Goal: Check status: Check status

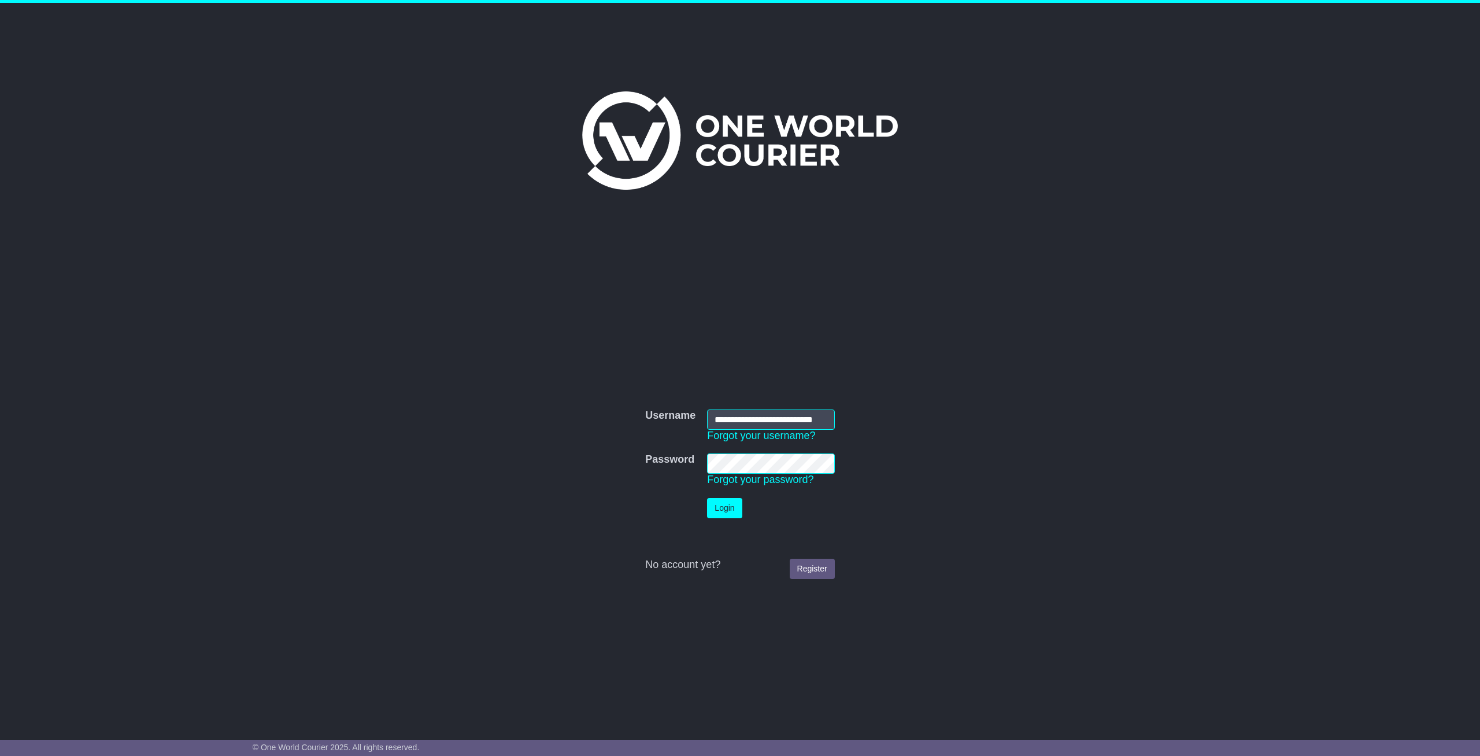
scroll to position [0, 15]
type input "**********"
click at [726, 512] on button "Login" at bounding box center [724, 508] width 35 height 20
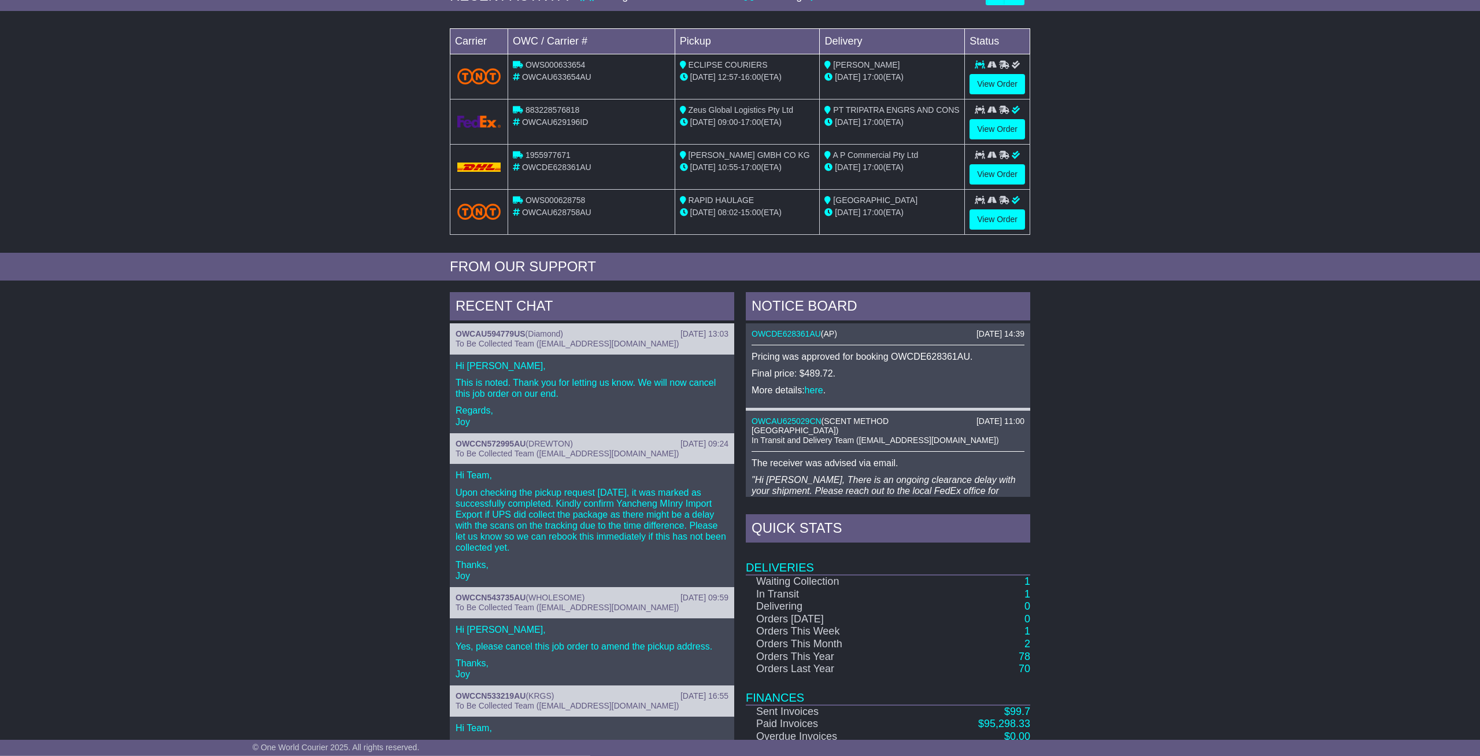
scroll to position [250, 0]
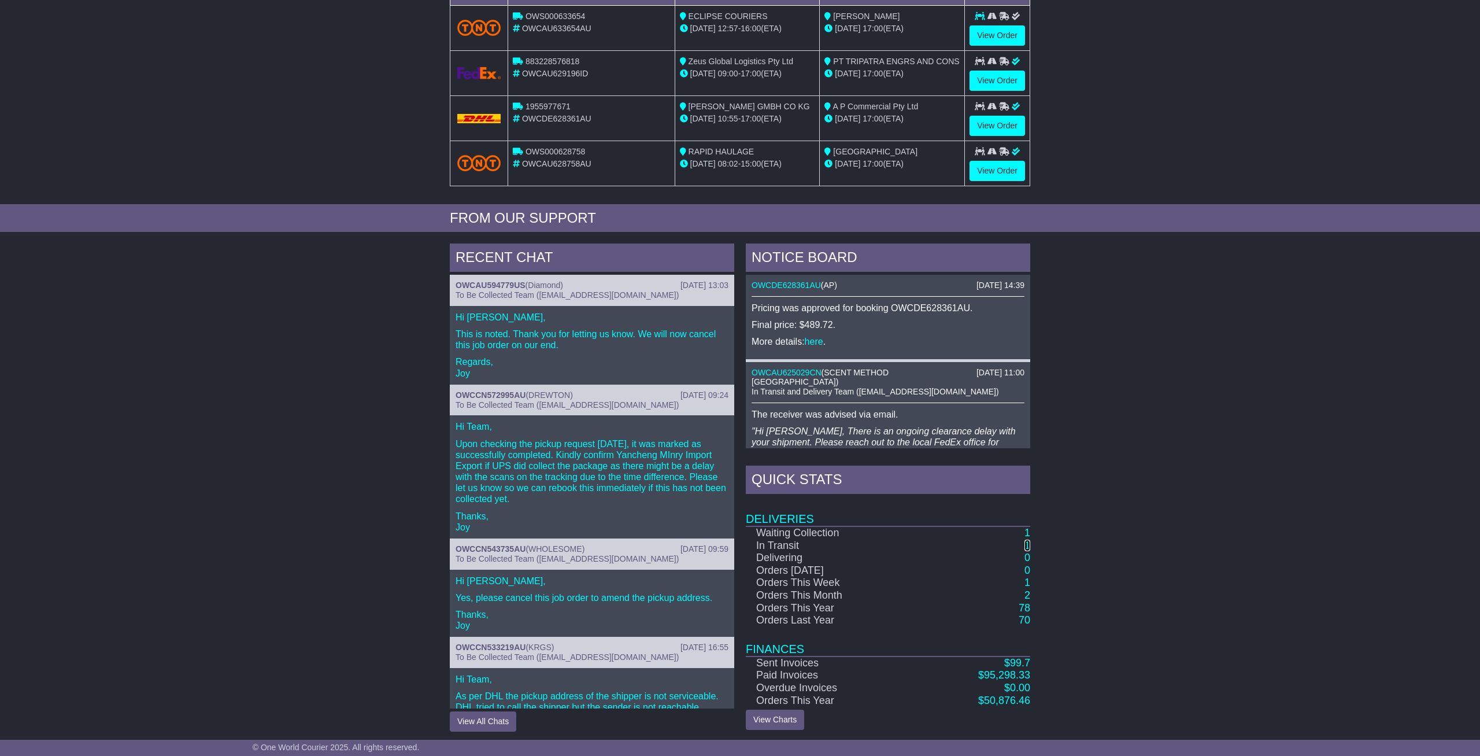
click at [1025, 543] on link "1" at bounding box center [1028, 546] width 6 height 12
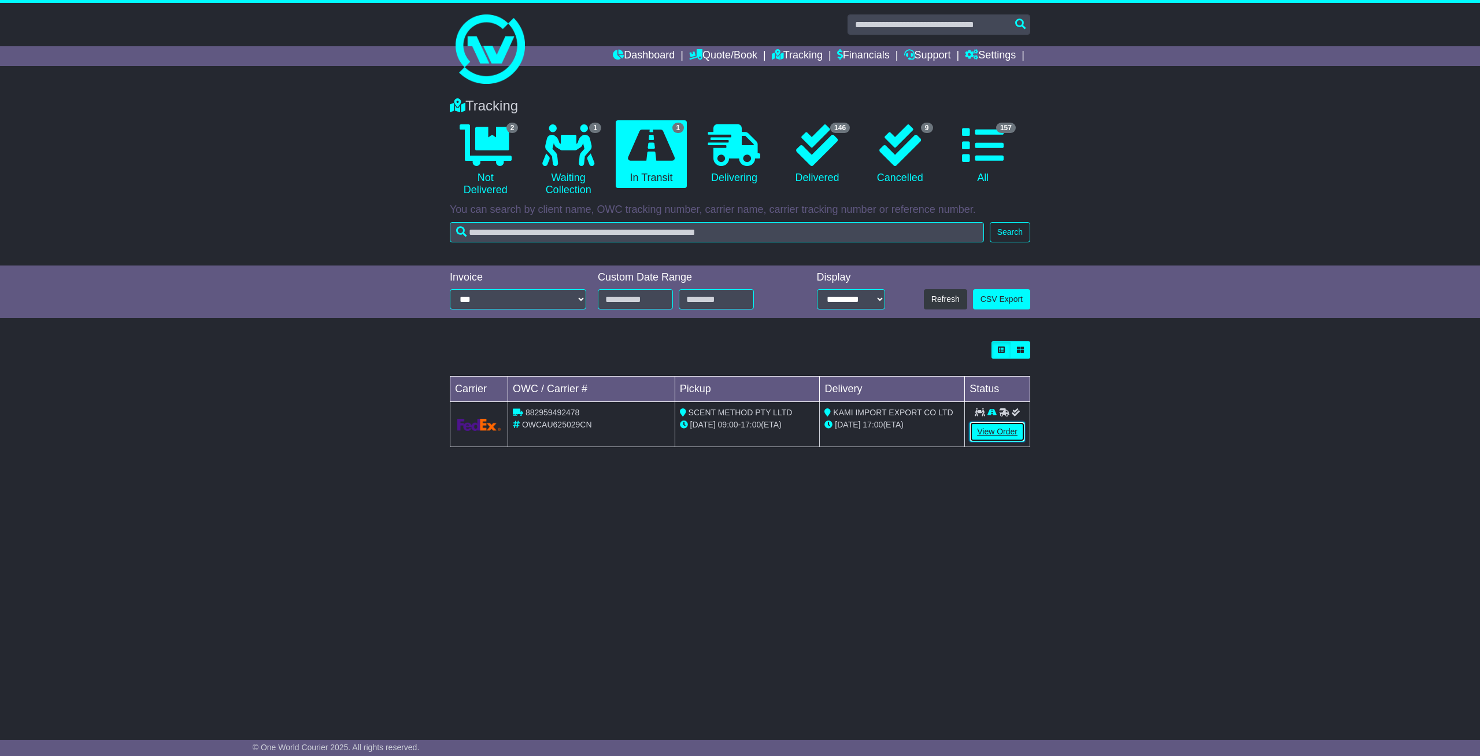
click at [988, 431] on link "View Order" at bounding box center [998, 432] width 56 height 20
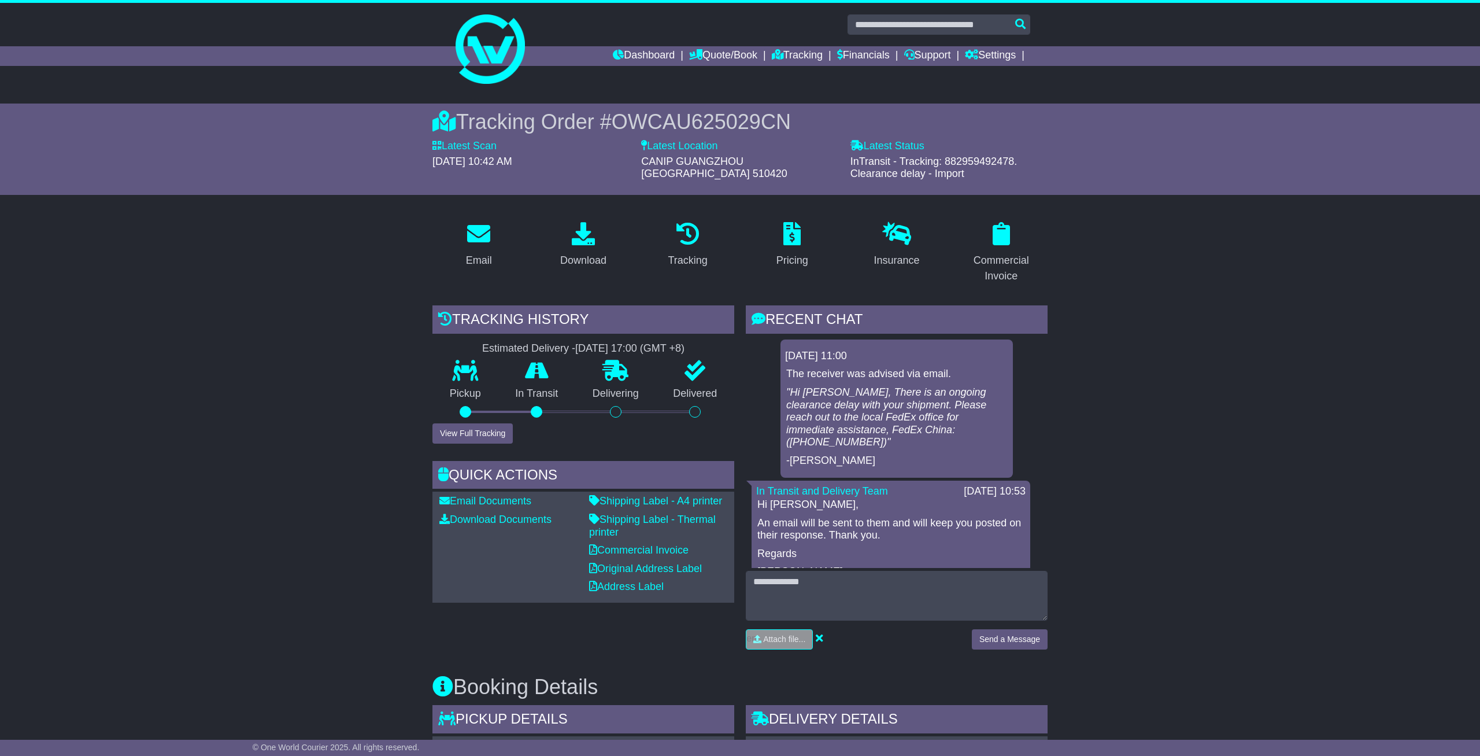
scroll to position [541, 0]
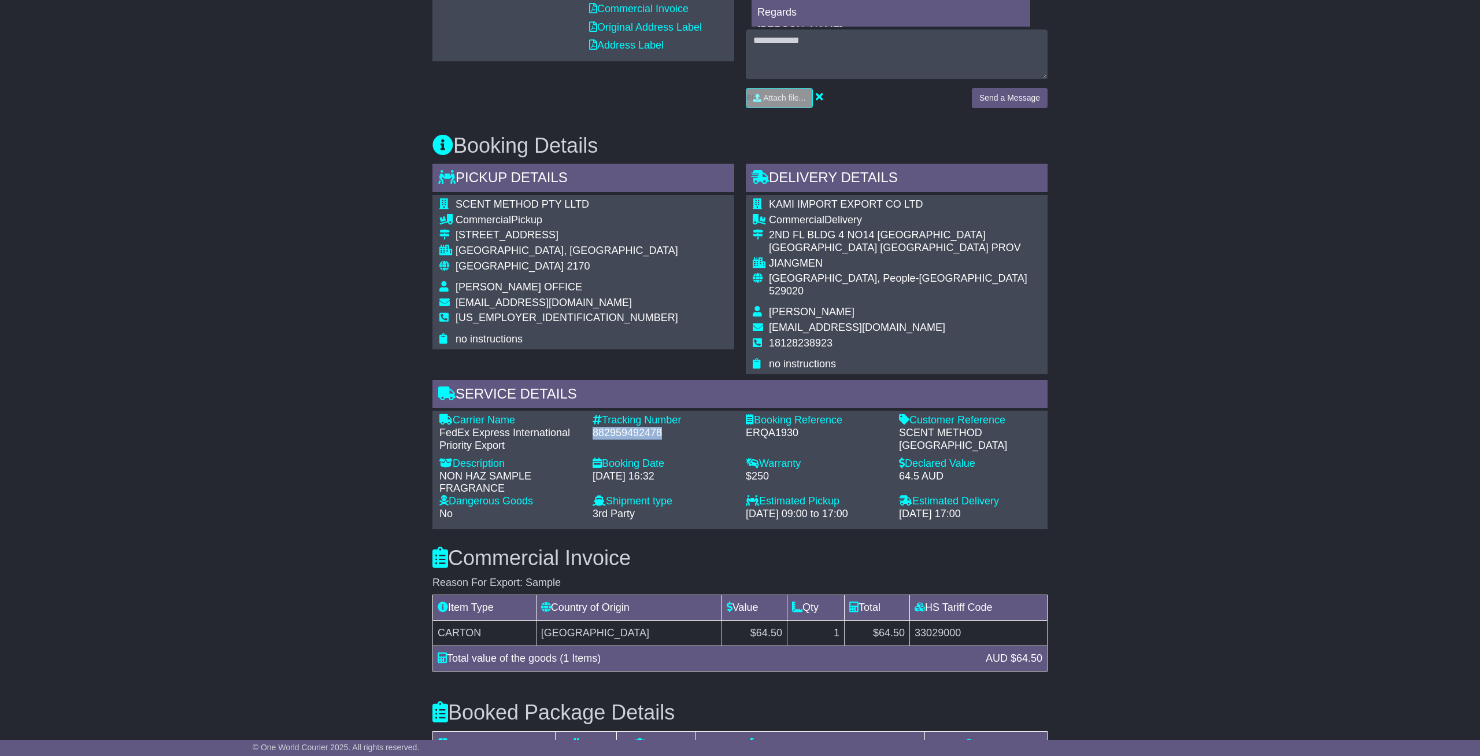
drag, startPoint x: 593, startPoint y: 411, endPoint x: 661, endPoint y: 412, distance: 68.2
click at [661, 427] on div "882959492478" at bounding box center [664, 433] width 142 height 13
copy div "882959492478"
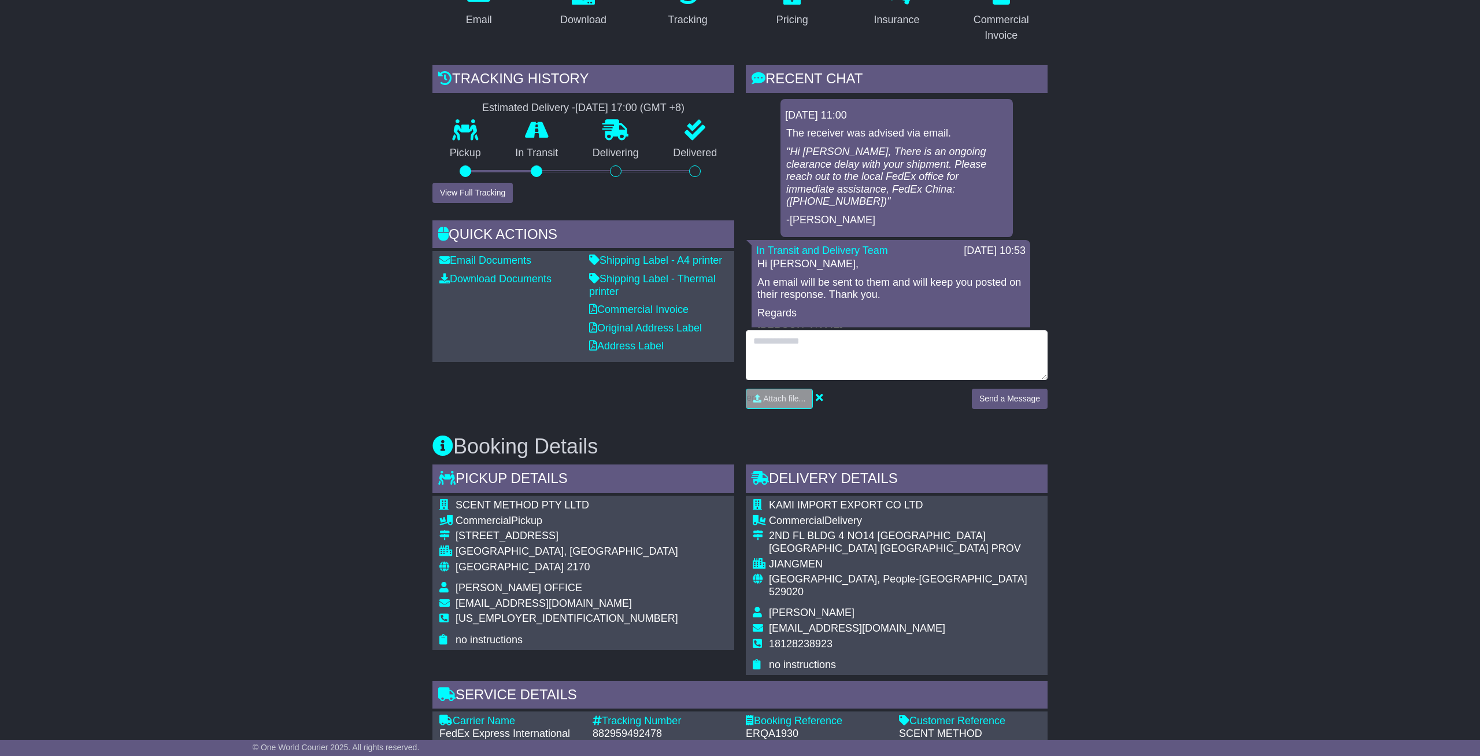
click at [798, 337] on textarea at bounding box center [897, 355] width 302 height 50
type textarea "**********"
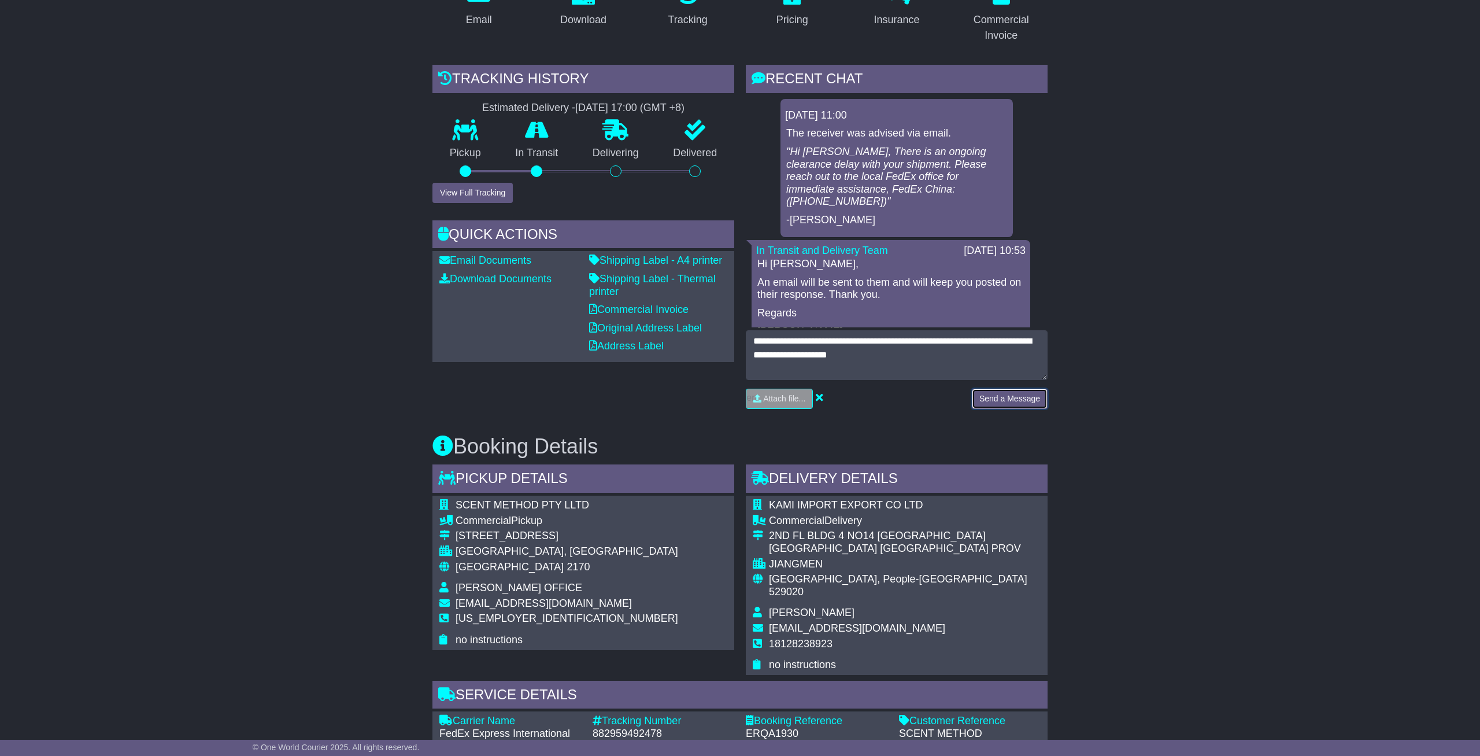
click at [1001, 389] on button "Send a Message" at bounding box center [1010, 399] width 76 height 20
